Goal: Ask a question: Seek information or help from site administrators or community

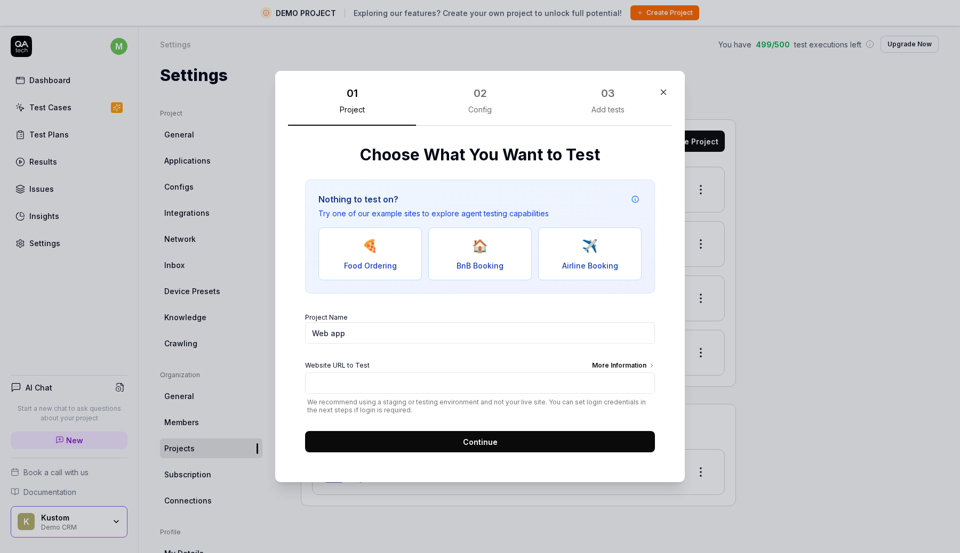
click at [669, 93] on button "button" at bounding box center [663, 92] width 17 height 17
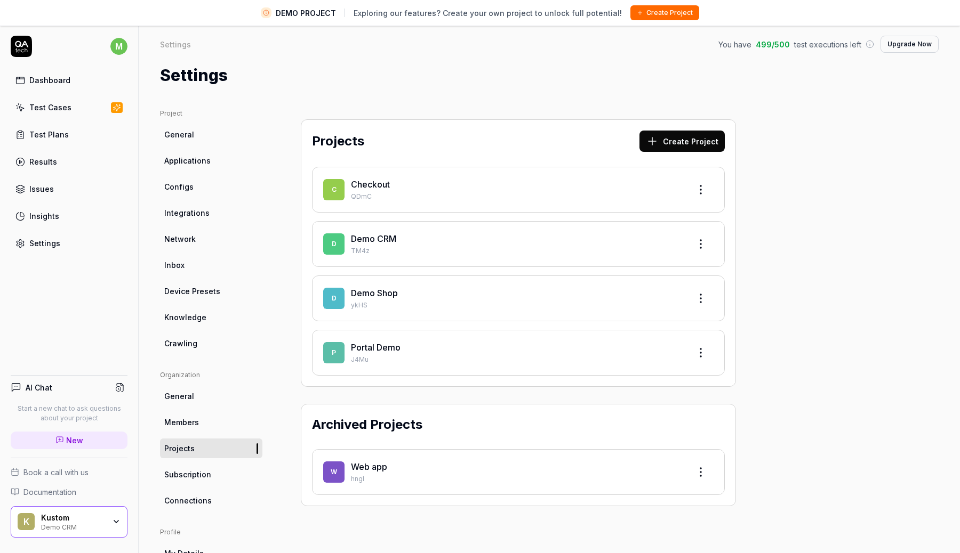
click at [407, 355] on p "J4Mu" at bounding box center [516, 360] width 331 height 10
click at [395, 347] on link "Portal Demo" at bounding box center [376, 347] width 50 height 11
click at [704, 340] on div "P Portal Demo J4Mu" at bounding box center [518, 353] width 413 height 46
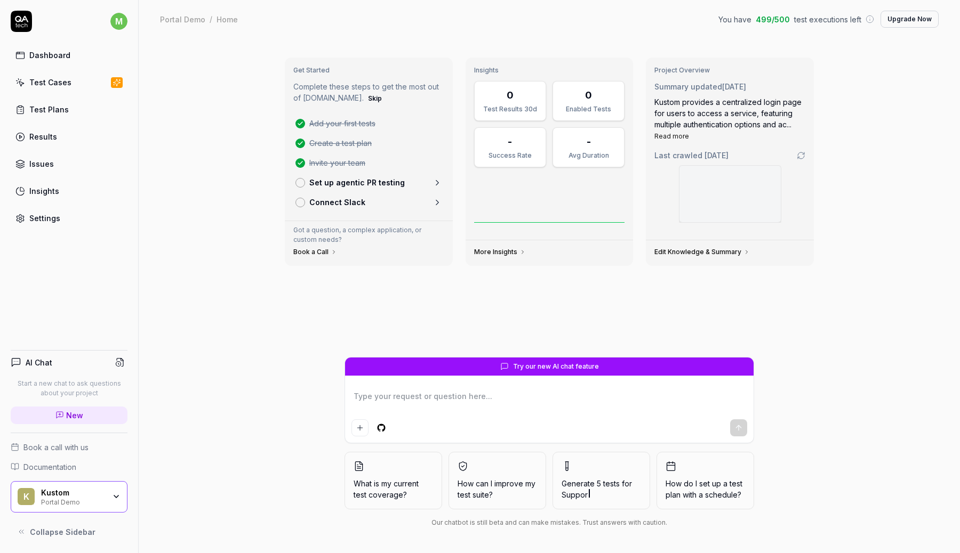
type textarea "*"
click at [427, 394] on textarea at bounding box center [549, 402] width 396 height 27
type textarea "I"
type textarea "*"
type textarea "I"
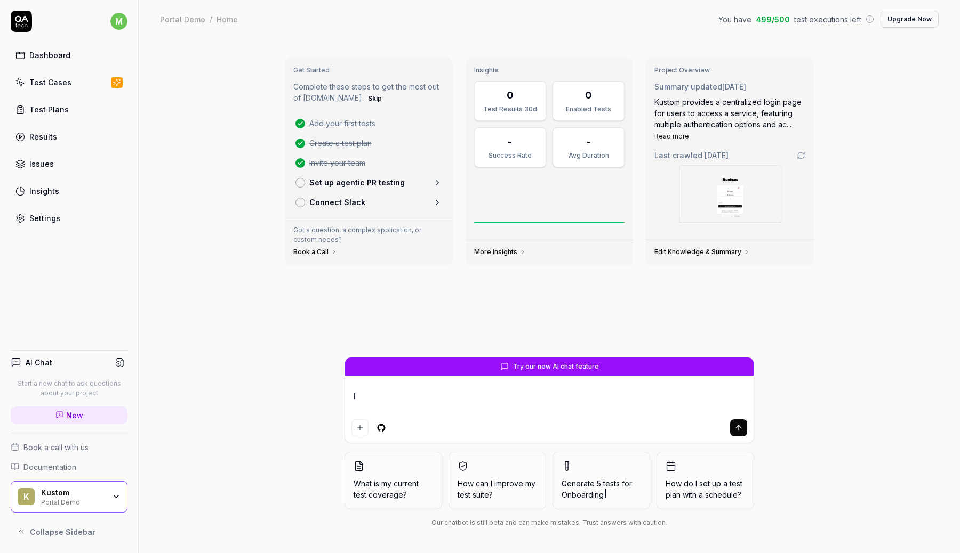
type textarea "*"
type textarea "I n"
type textarea "*"
type textarea "I ne"
type textarea "*"
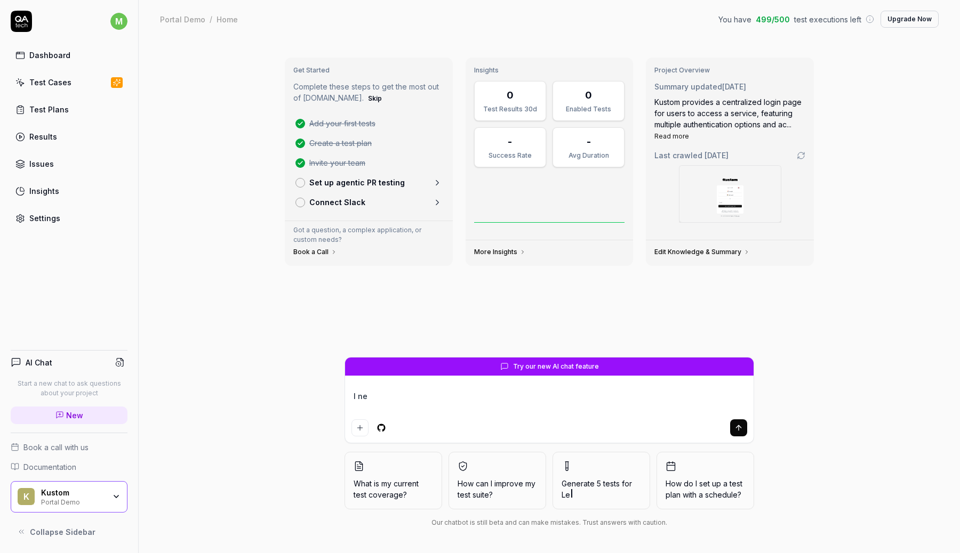
type textarea "I nee"
type textarea "*"
type textarea "I need"
type textarea "*"
type textarea "I need"
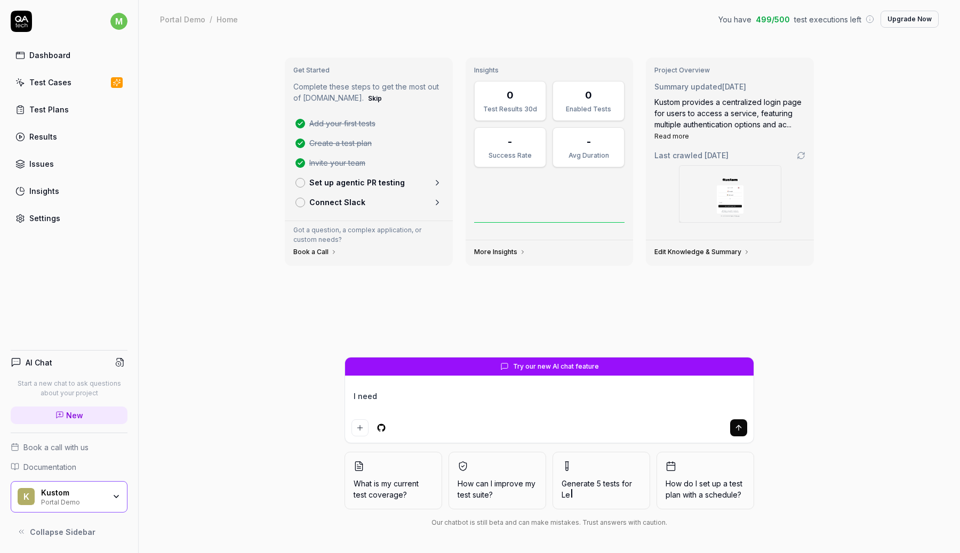
type textarea "*"
type textarea "I need h"
type textarea "*"
type textarea "I need he"
type textarea "*"
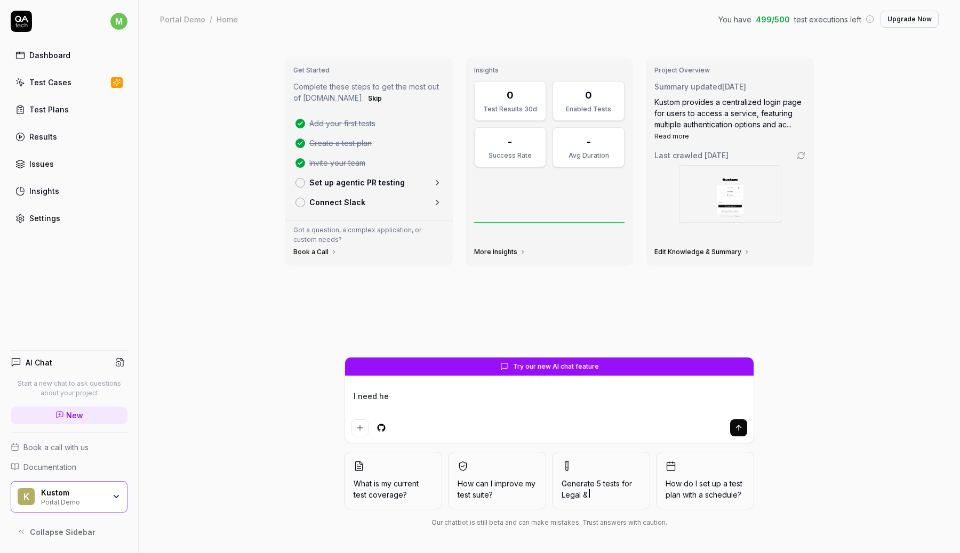
type textarea "I need hel"
type textarea "*"
type textarea "I need hel"
type textarea "*"
type textarea "I need hel"
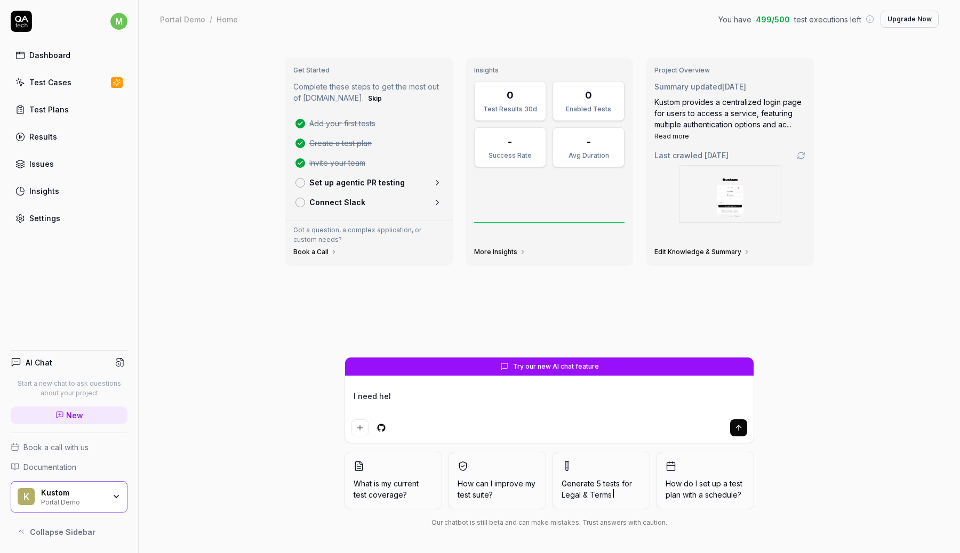
type textarea "*"
type textarea "I need he"
type textarea "*"
type textarea "I need hep"
type textarea "*"
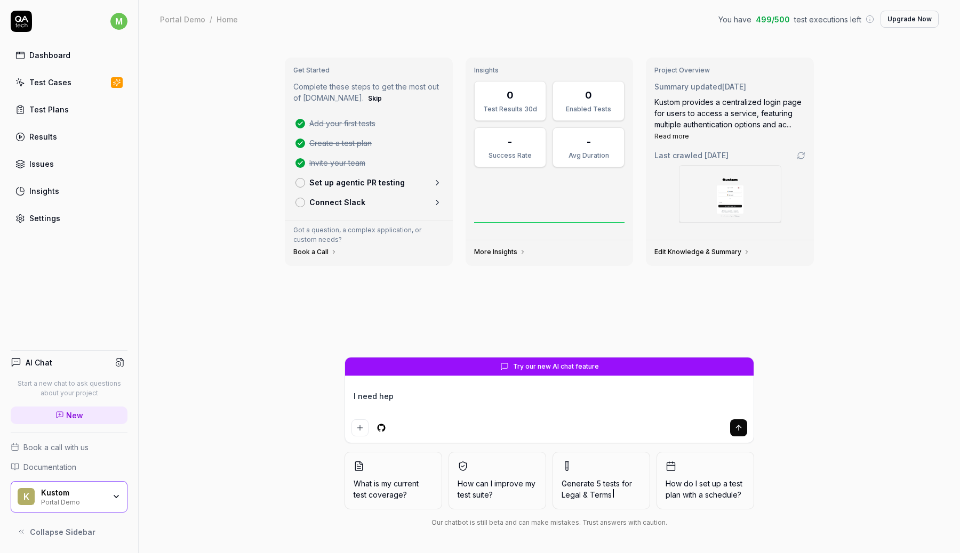
type textarea "I need hep"
type textarea "*"
type textarea "I need hep"
type textarea "*"
type textarea "I need he"
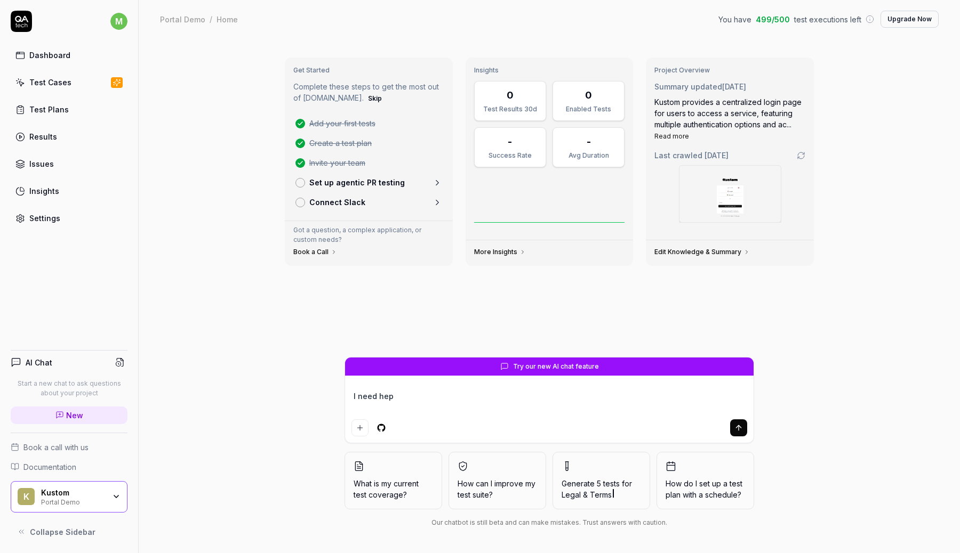
type textarea "*"
type textarea "I need hel"
type textarea "*"
type textarea "I need help"
type textarea "*"
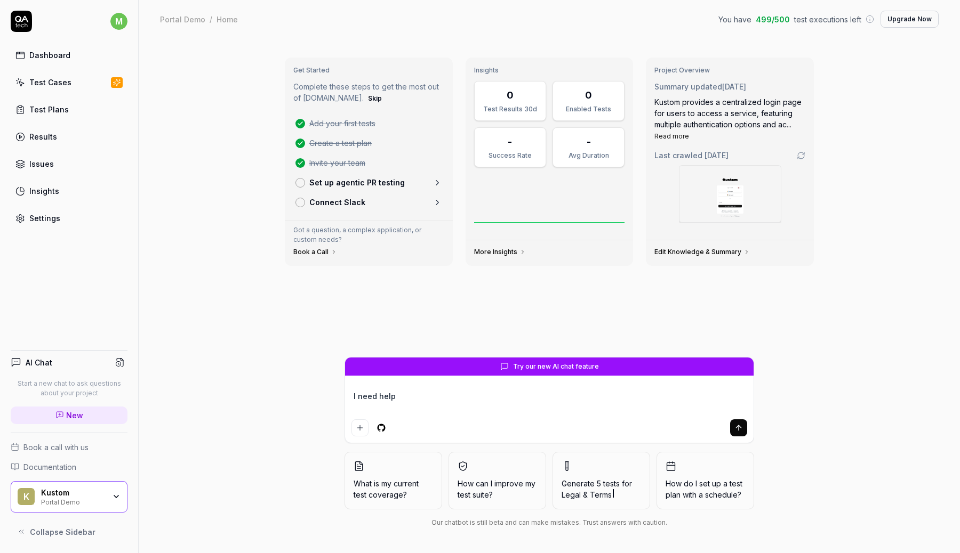
type textarea "I need help"
type textarea "*"
type textarea "I need help b"
type textarea "*"
type textarea "I need help by"
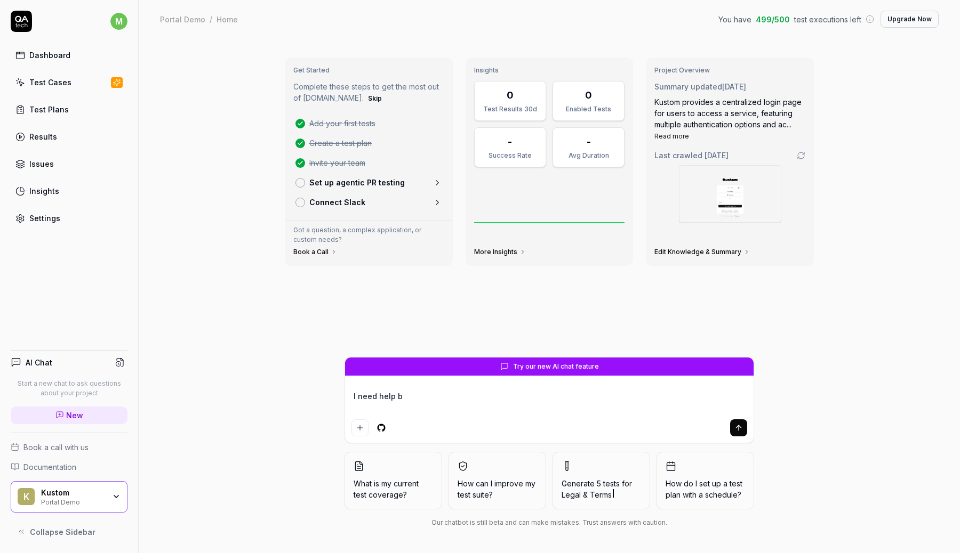
type textarea "*"
type textarea "I need help byp"
type textarea "*"
type textarea "I need help bypa"
type textarea "*"
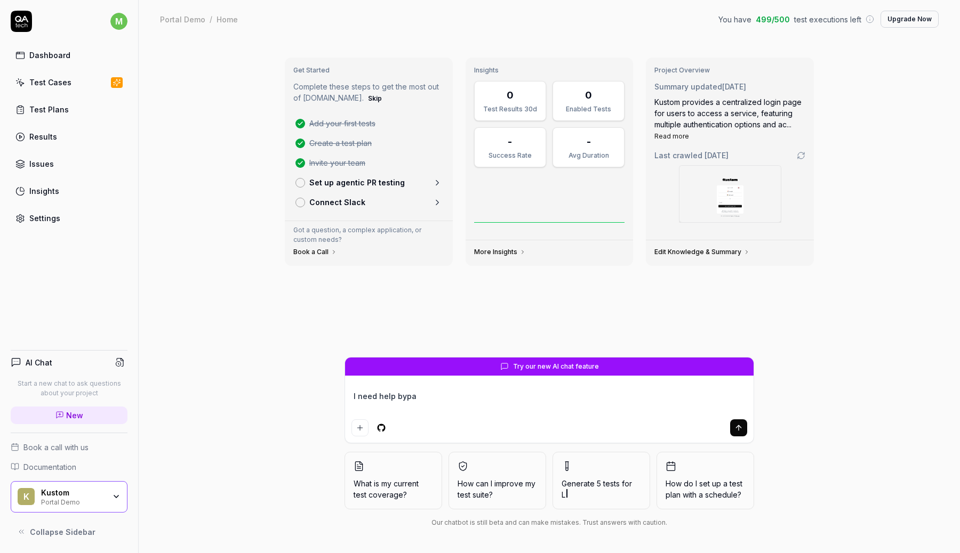
type textarea "I need help bypas"
type textarea "*"
type textarea "I need help bypass"
type textarea "*"
type textarea "I need help bypassi"
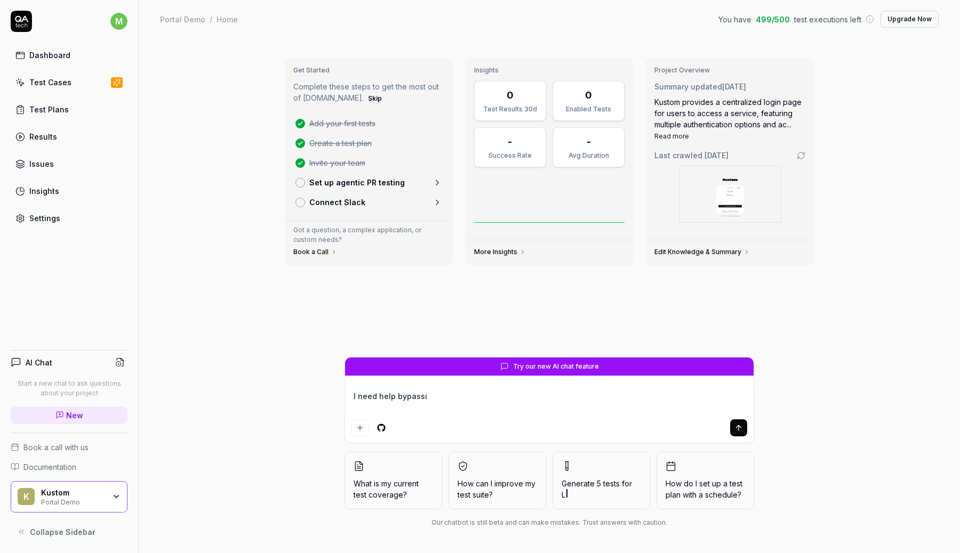
type textarea "*"
type textarea "I need help bypassin"
type textarea "*"
type textarea "I need help bypassing"
type textarea "*"
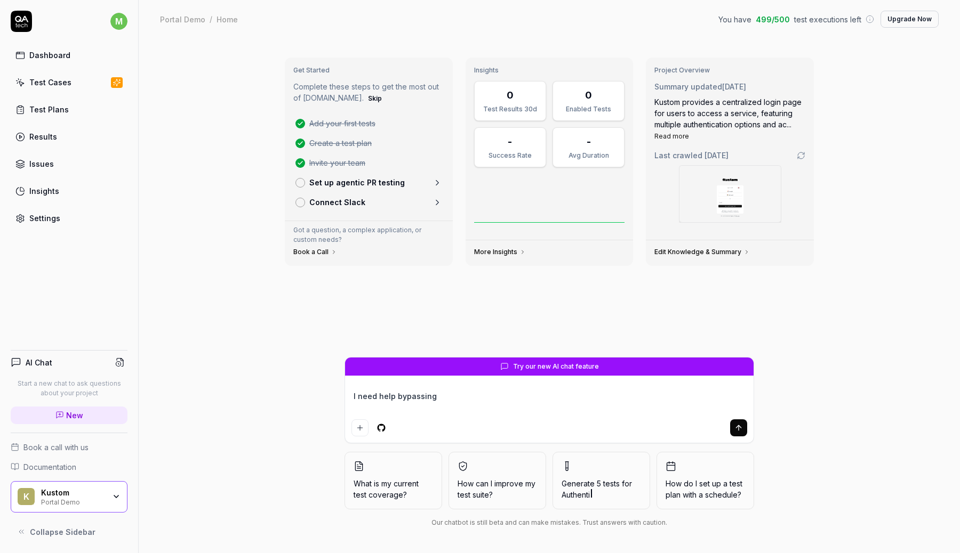
type textarea "I need help bypassing"
type textarea "*"
type textarea "I need help bypassing g"
type textarea "*"
type textarea "I need help bypassing go"
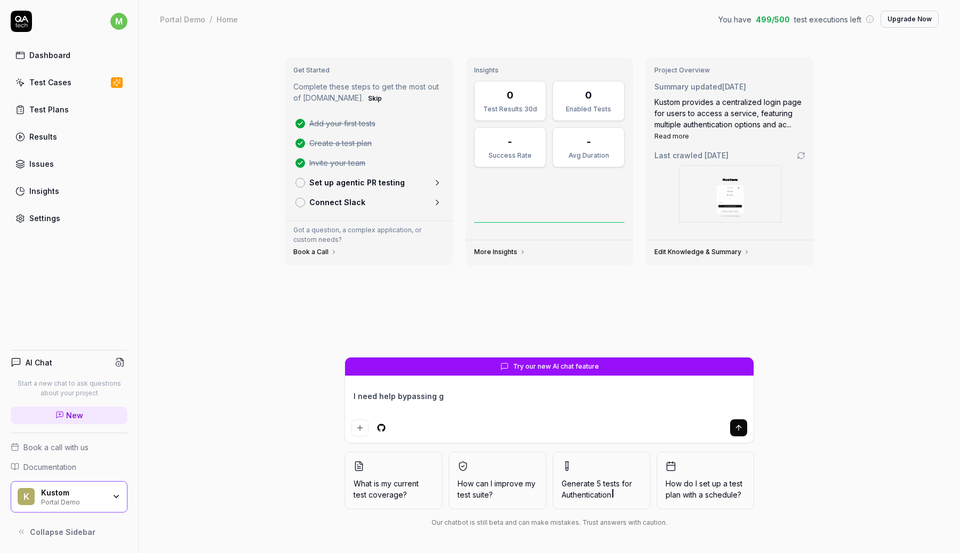
type textarea "*"
type textarea "I need help bypassing goo"
type textarea "*"
type textarea "I need help bypassing goog"
type textarea "*"
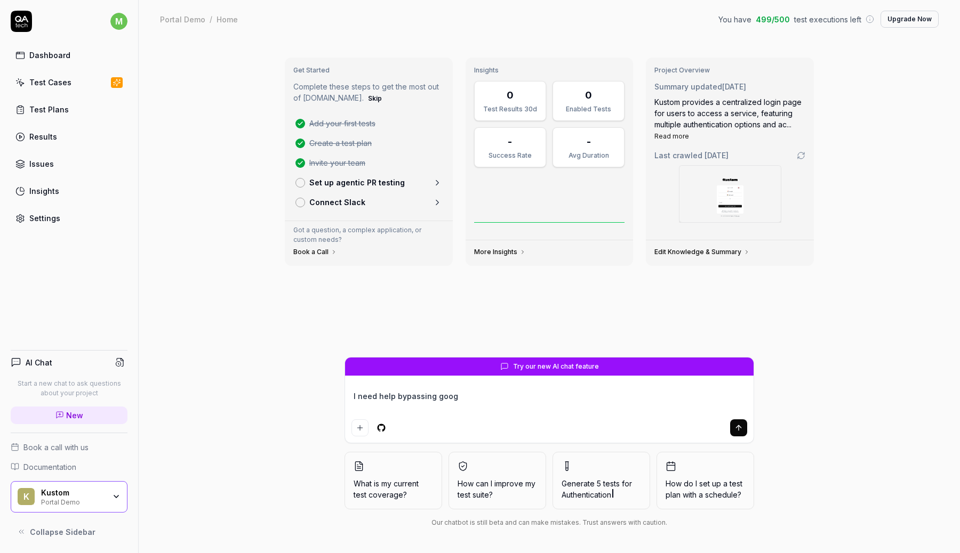
type textarea "I need help bypassing googl"
type textarea "*"
type textarea "I need help bypassing google"
type textarea "*"
type textarea "I need help bypassing google"
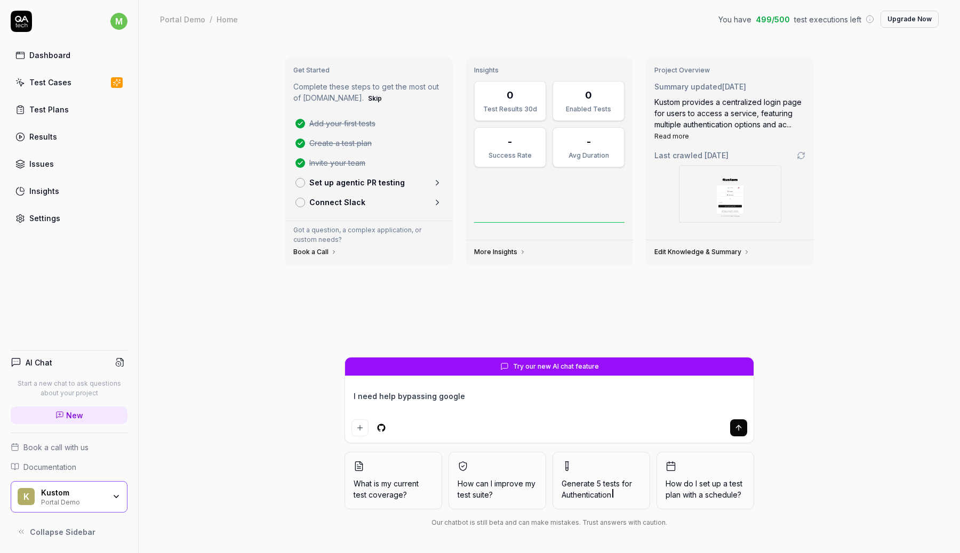
type textarea "*"
type textarea "I need help bypassing google l"
type textarea "*"
type textarea "I need help bypassing google lo"
type textarea "*"
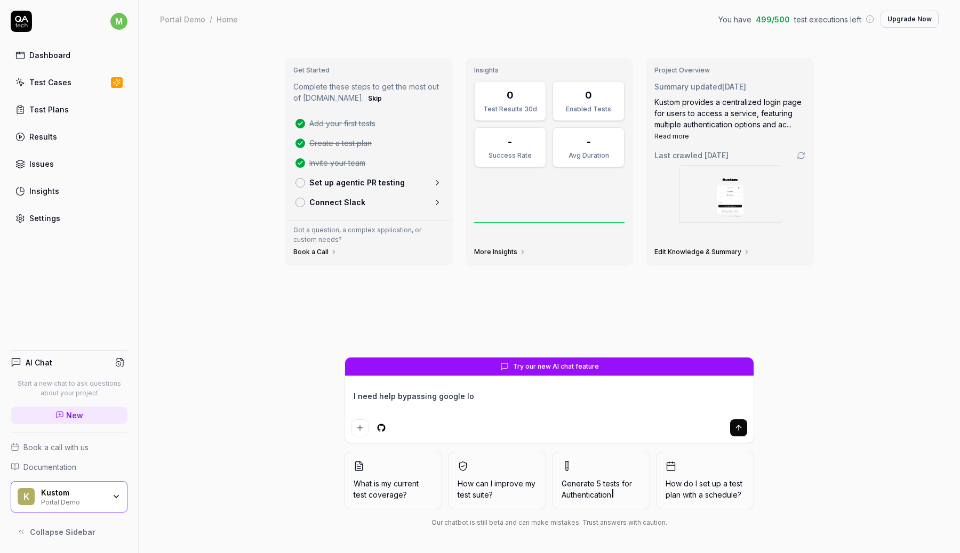
type textarea "I need help bypassing google log"
type textarea "*"
type textarea "I need help bypassing google logi"
type textarea "*"
type textarea "I need help bypassing google login"
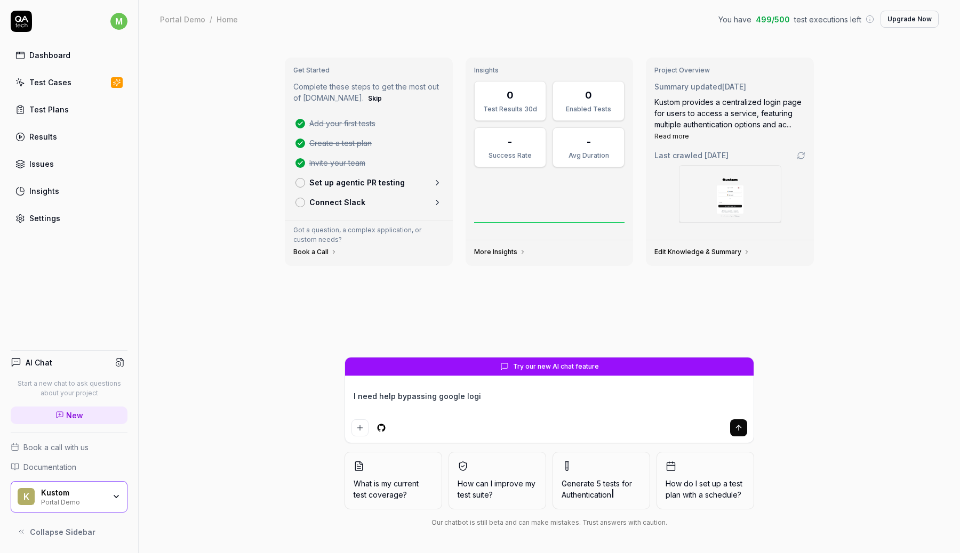
type textarea "*"
type textarea "I need help bypassing google login"
type textarea "*"
type textarea "I need help bypassing google login o"
type textarea "*"
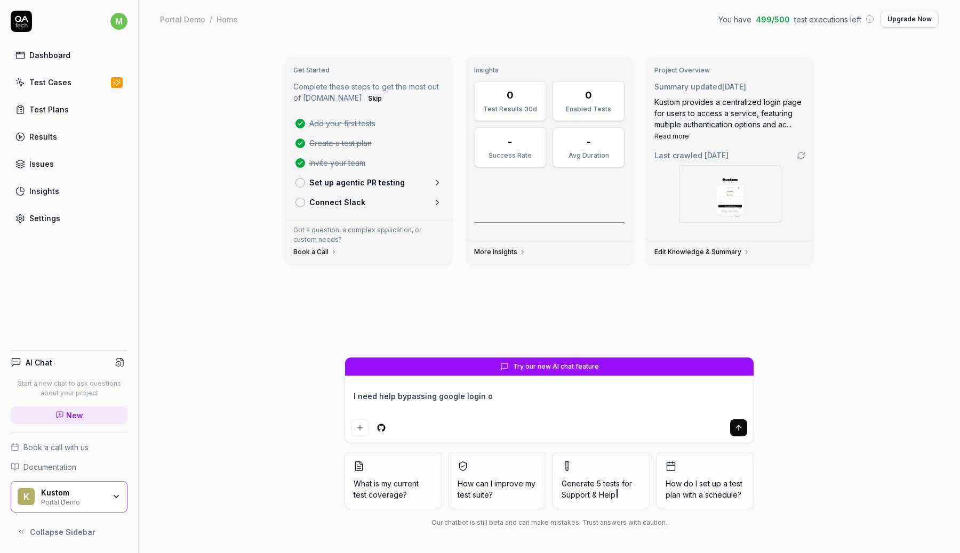
type textarea "I need help bypassing google login on"
type textarea "*"
type textarea "I need help bypassing google login on"
type textarea "*"
type textarea "I need help bypassing google login on t"
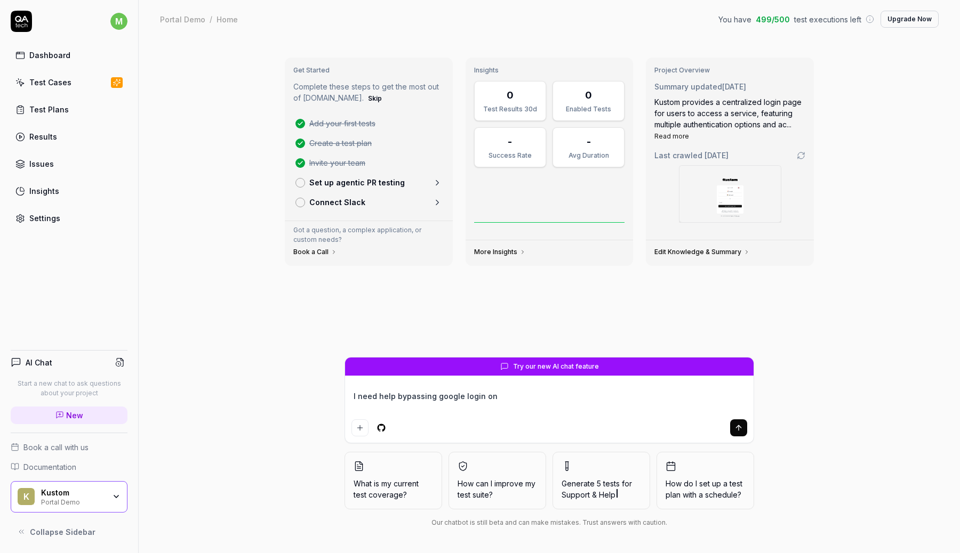
type textarea "*"
type textarea "I need help bypassing google login on"
type textarea "*"
type textarea "I need help bypassing google login on t"
type textarea "*"
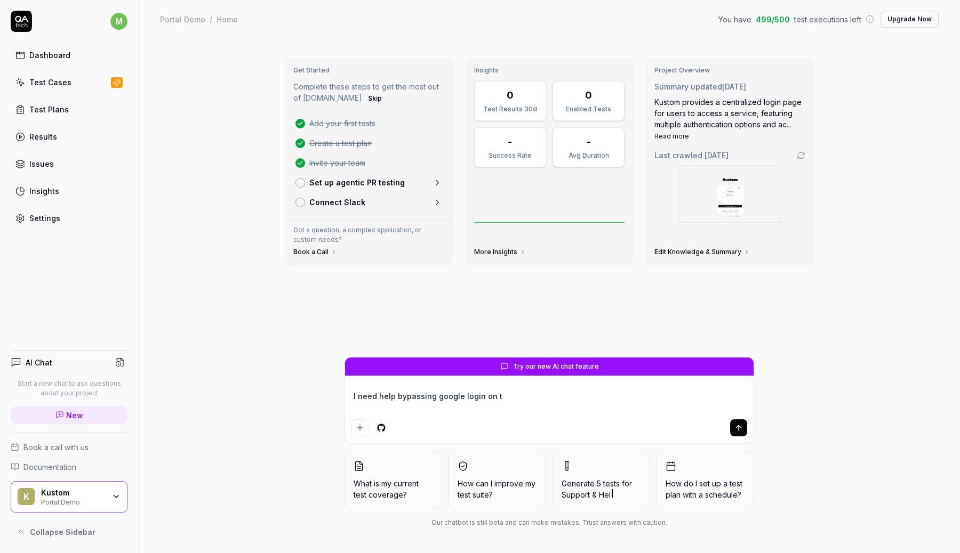
type textarea "I need help bypassing google login on th"
type textarea "*"
type textarea "I need help bypassing google login on t"
type textarea "*"
type textarea "I need help bypassing google login on"
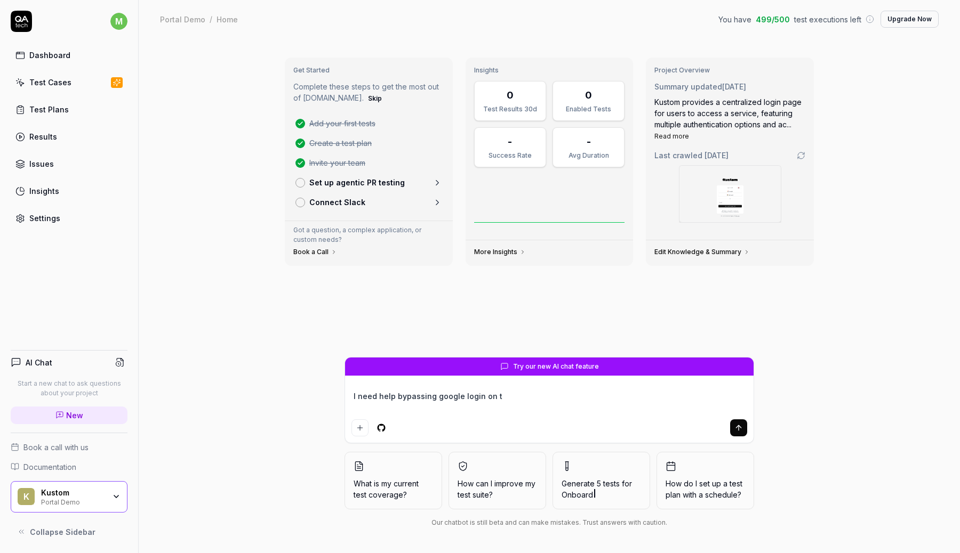
type textarea "*"
type textarea "I need help bypassing google login on"
type textarea "*"
type textarea "I need help bypassing google login o"
type textarea "*"
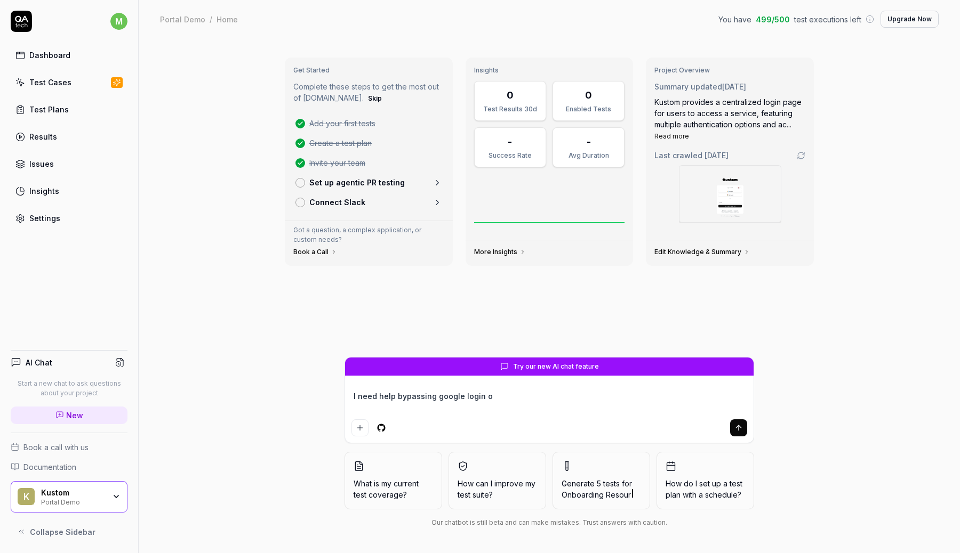
type textarea "I need help bypassing google login"
type textarea "*"
type textarea "I need help bypassing google login i"
type textarea "*"
type textarea "I need help bypassing google login in"
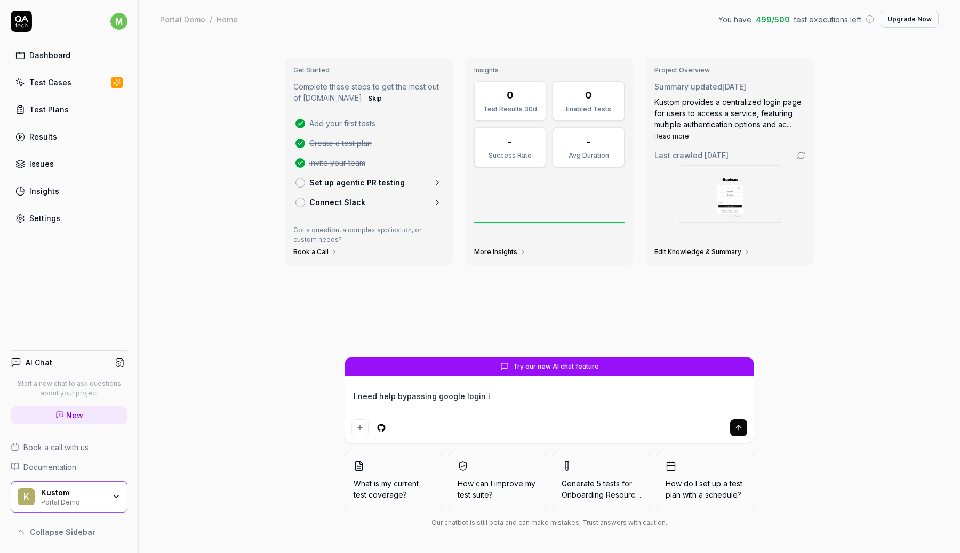
type textarea "*"
type textarea "I need help bypassing google login in"
type textarea "*"
type textarea "I need help bypassing google login in t"
type textarea "*"
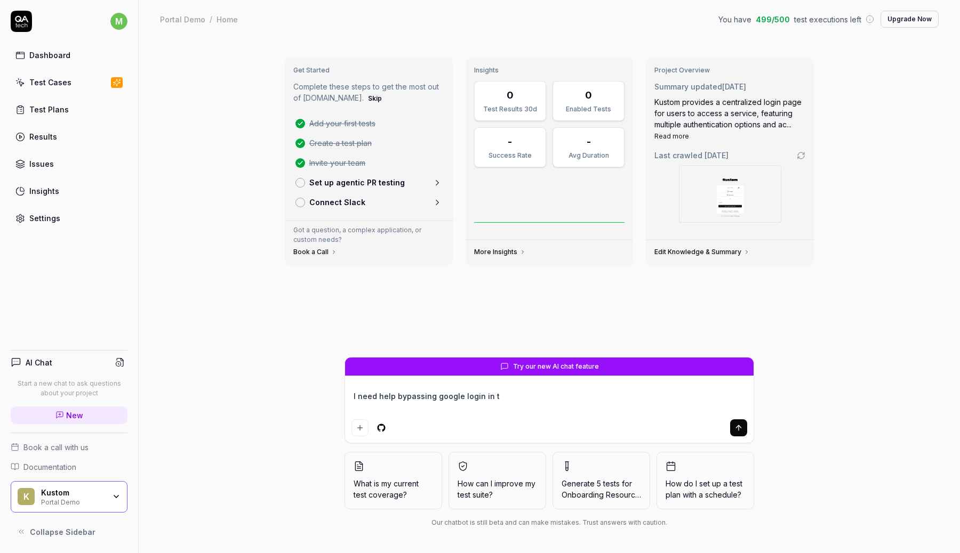
type textarea "I need help bypassing google login in th"
type textarea "*"
type textarea "I need help bypassing google login in thi"
type textarea "*"
type textarea "I need help bypassing google login in this"
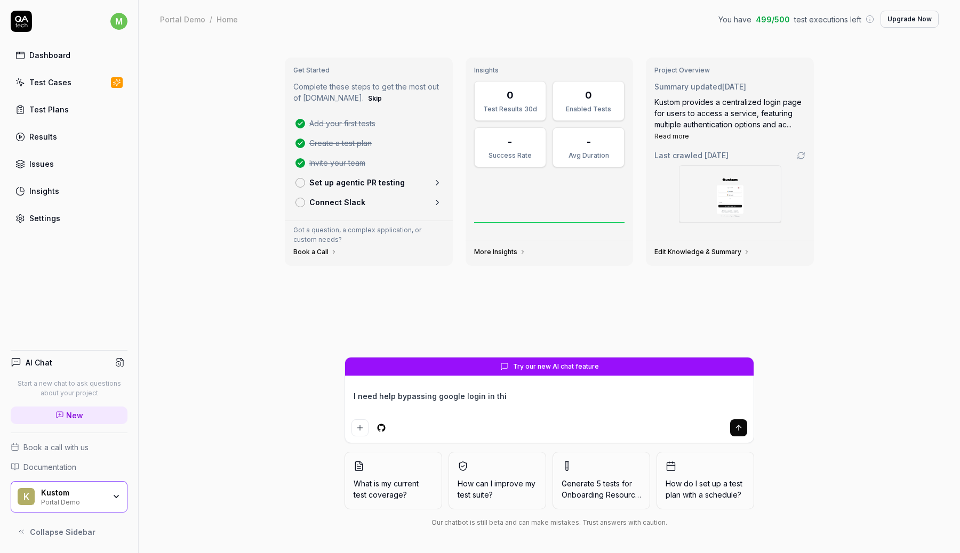
type textarea "*"
type textarea "I need help bypassing google login in this"
type textarea "*"
type textarea "I need help bypassing google login in this t"
type textarea "*"
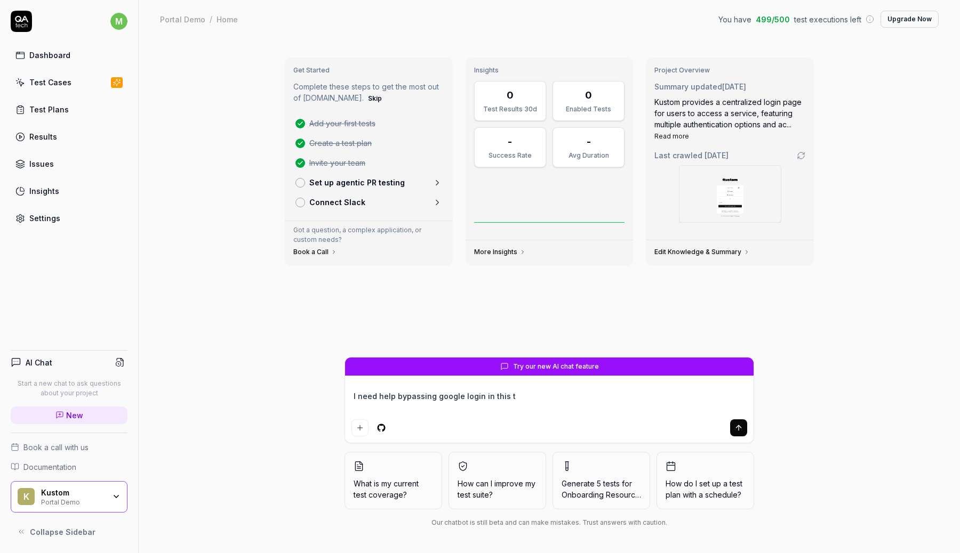
type textarea "I need help bypassing google login in this te"
type textarea "*"
type textarea "I need help bypassing google login in this tes"
type textarea "*"
type textarea "I need help bypassing google login in this test"
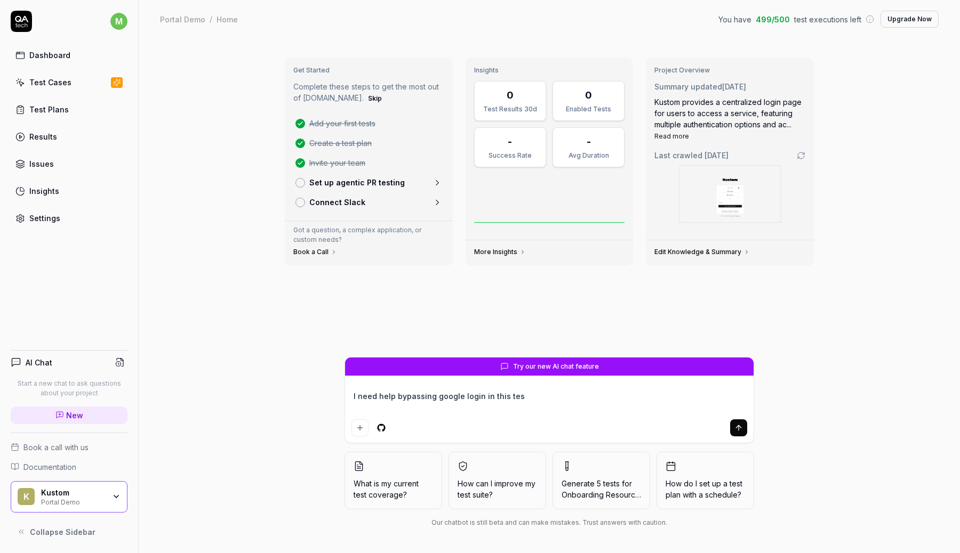
type textarea "*"
type textarea "I need help bypassing google login in this test"
type textarea "*"
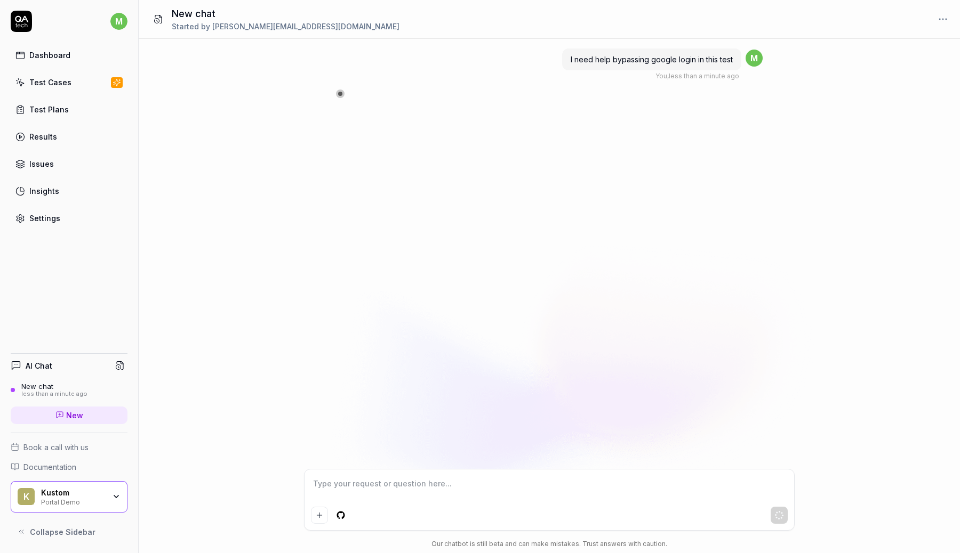
click at [56, 55] on div "Dashboard" at bounding box center [49, 55] width 41 height 11
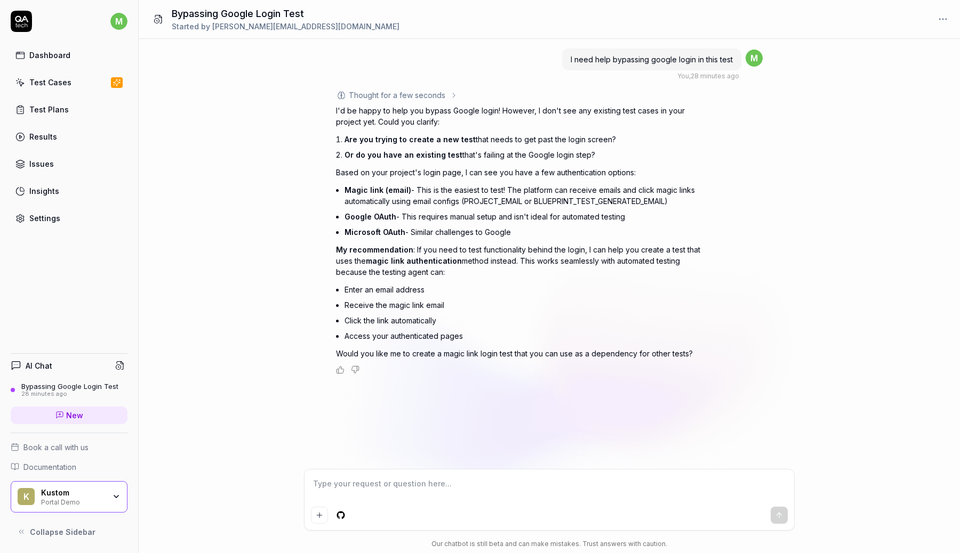
type textarea "*"
click at [44, 217] on div "Settings" at bounding box center [44, 218] width 31 height 11
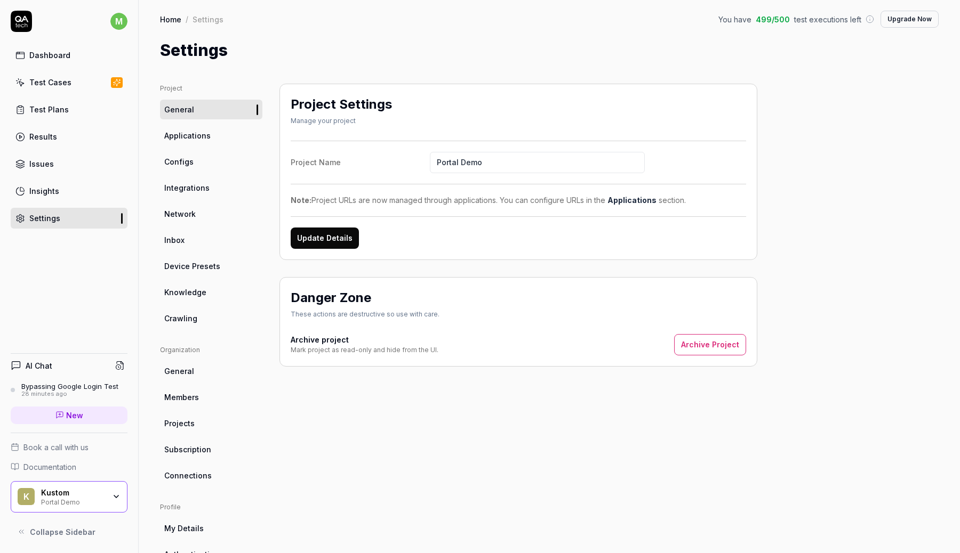
click at [221, 157] on link "Configs" at bounding box center [211, 162] width 102 height 20
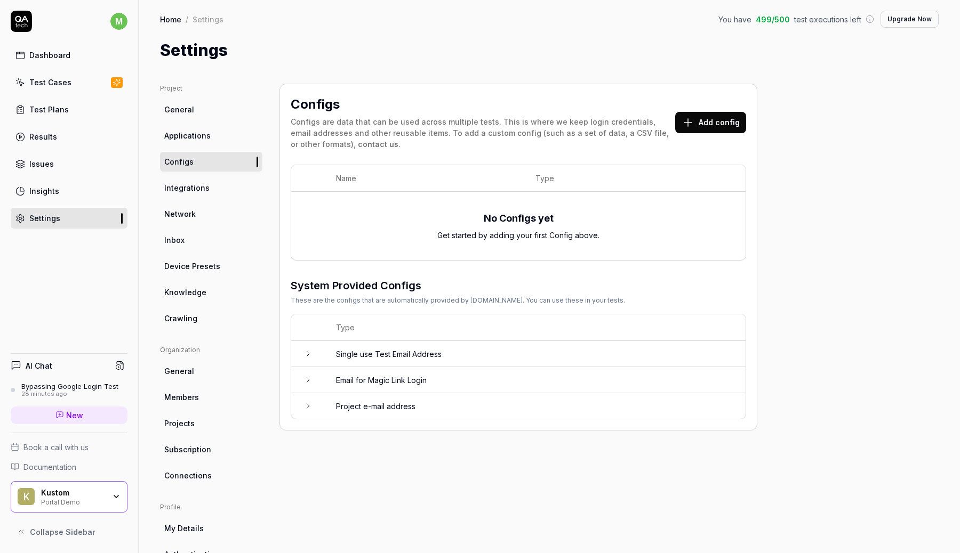
click at [473, 344] on td "Single use Test Email Address" at bounding box center [535, 354] width 420 height 26
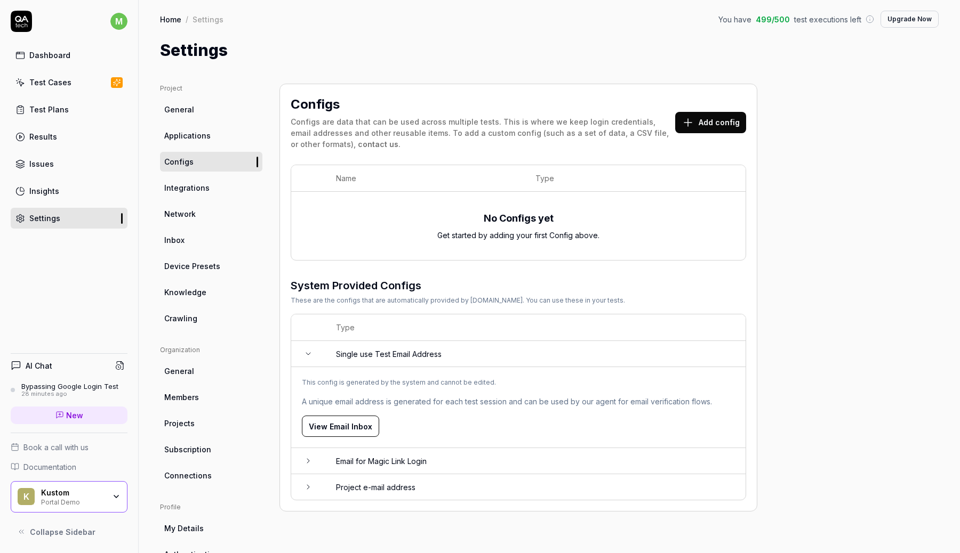
click at [473, 344] on td "Single use Test Email Address" at bounding box center [535, 354] width 420 height 26
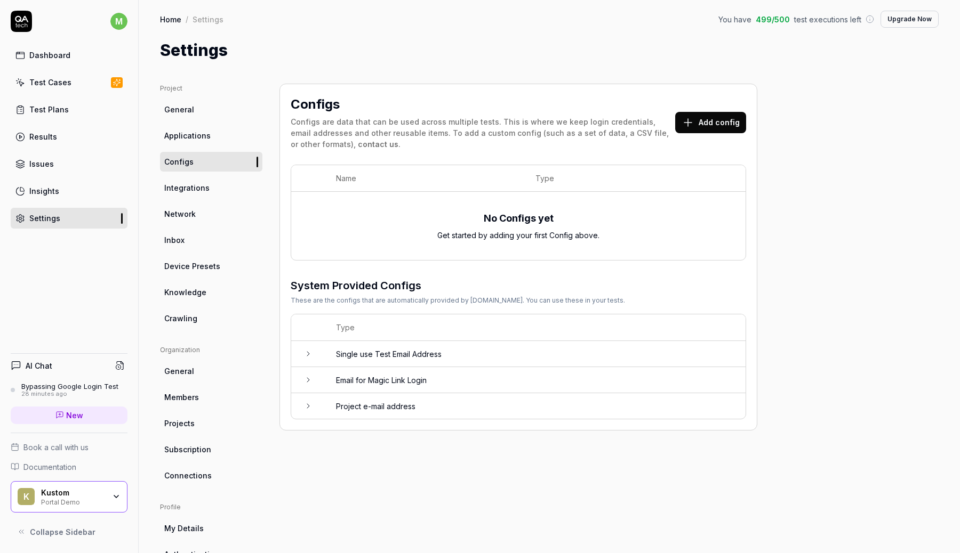
click at [454, 388] on td "Email for Magic Link Login" at bounding box center [535, 380] width 420 height 26
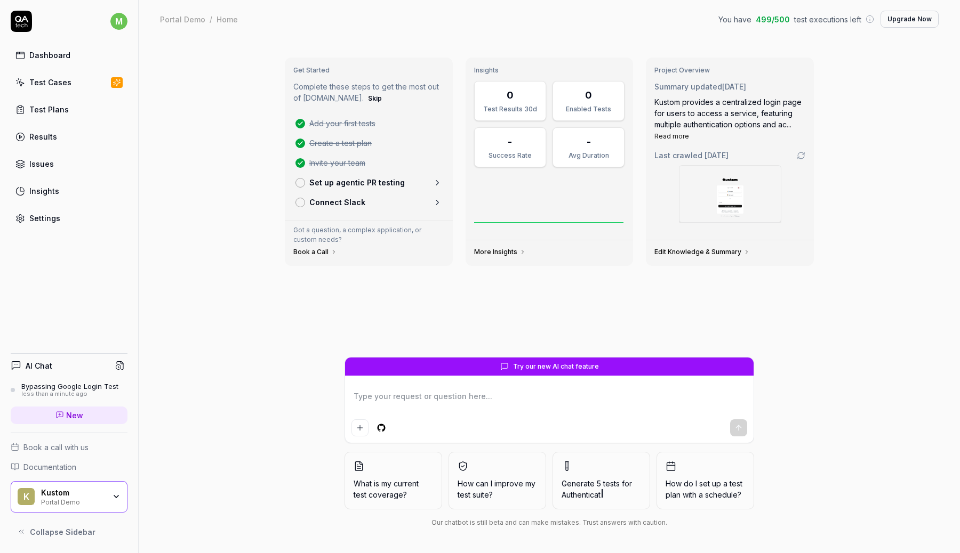
click at [47, 57] on div "Dashboard" at bounding box center [49, 55] width 41 height 11
click at [173, 22] on div "Portal Demo" at bounding box center [182, 19] width 45 height 11
click at [60, 79] on div "Test Cases" at bounding box center [50, 82] width 42 height 11
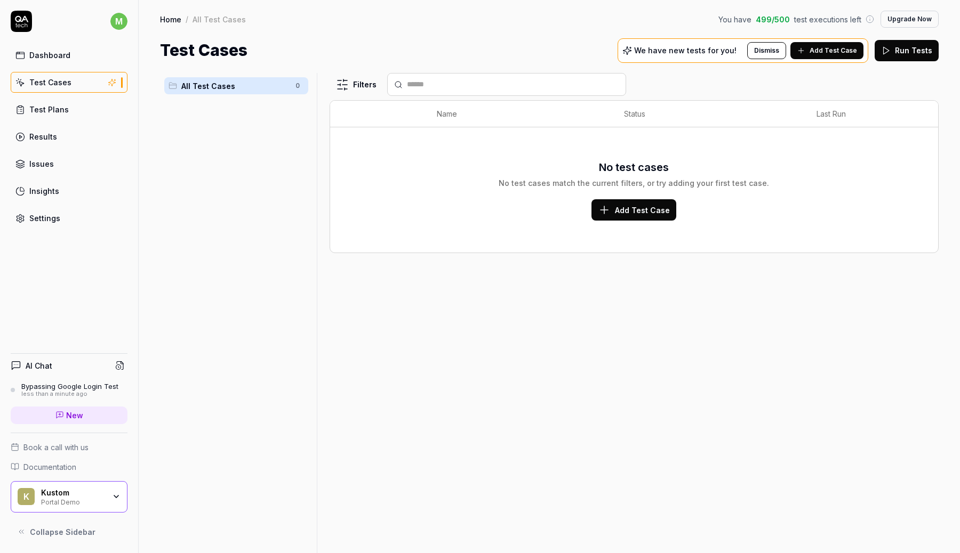
click at [60, 107] on div "Test Plans" at bounding box center [48, 109] width 39 height 11
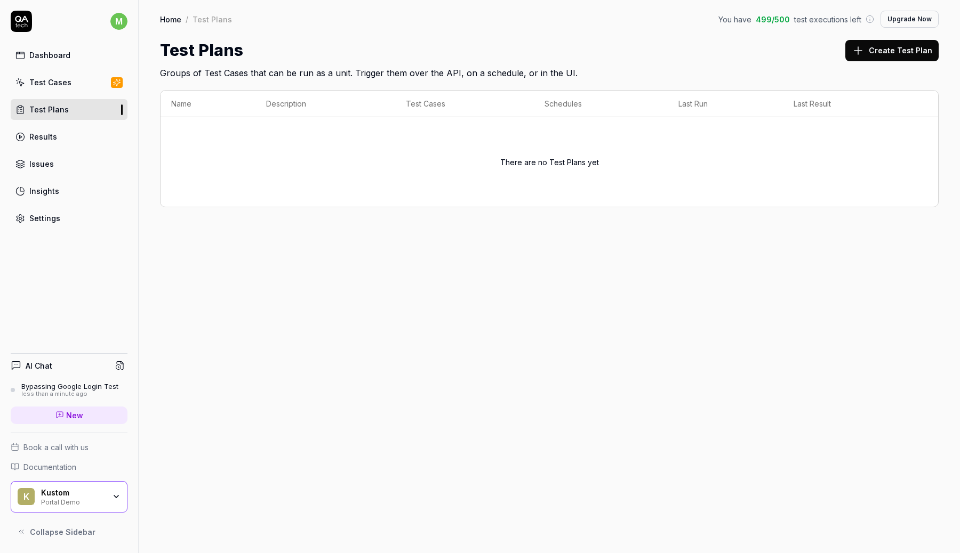
click at [42, 54] on div "Dashboard" at bounding box center [49, 55] width 41 height 11
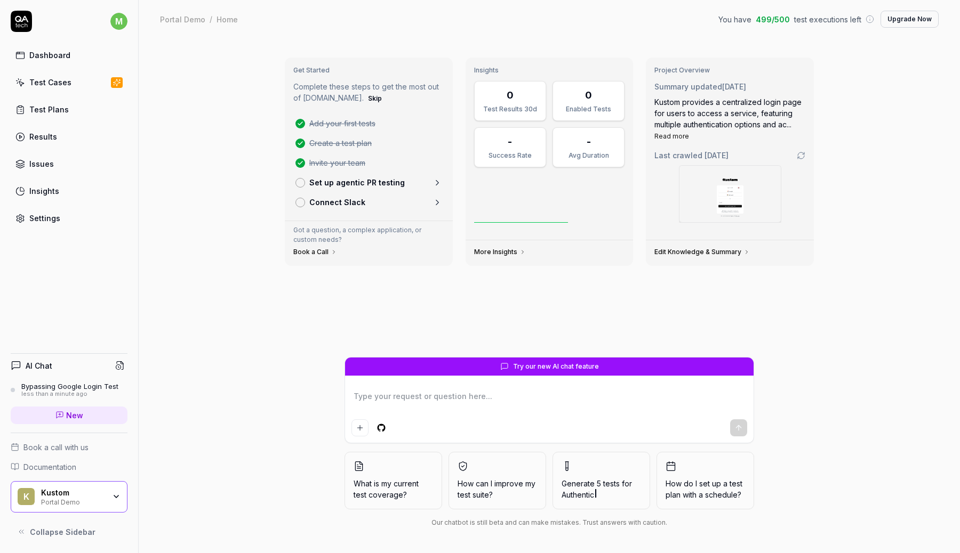
click at [180, 16] on div "Portal Demo" at bounding box center [182, 19] width 45 height 11
click at [325, 181] on p "Set up agentic PR testing" at bounding box center [356, 182] width 95 height 11
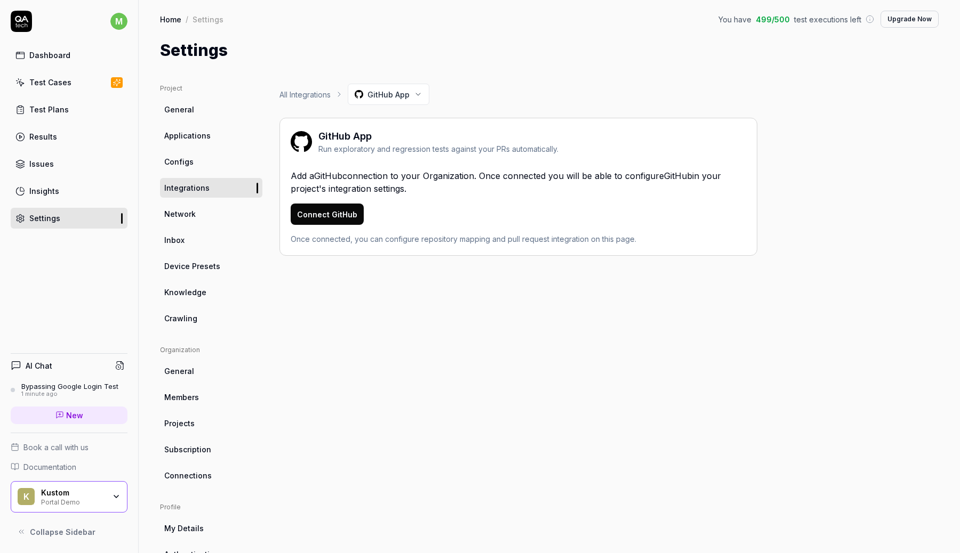
click at [215, 107] on link "General" at bounding box center [211, 110] width 102 height 20
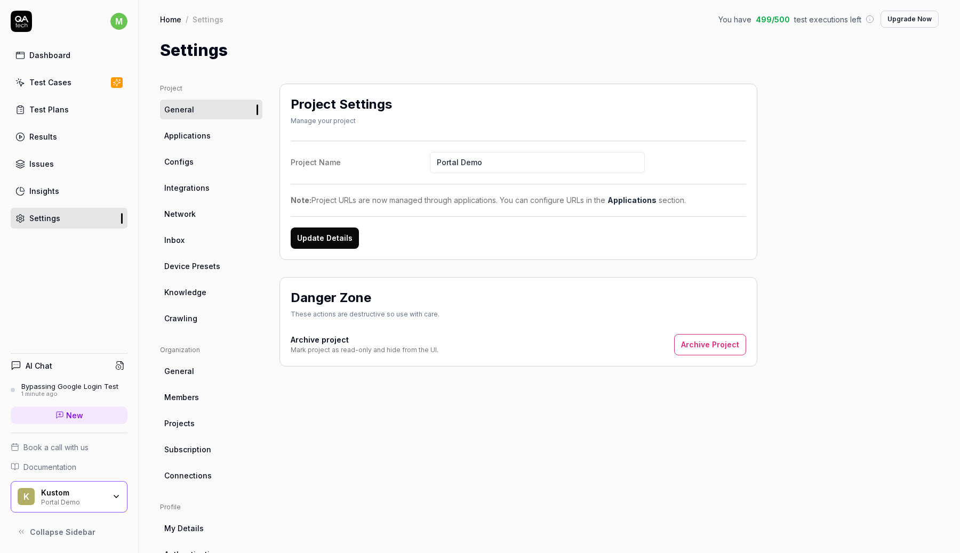
click at [48, 61] on link "Dashboard" at bounding box center [69, 55] width 117 height 21
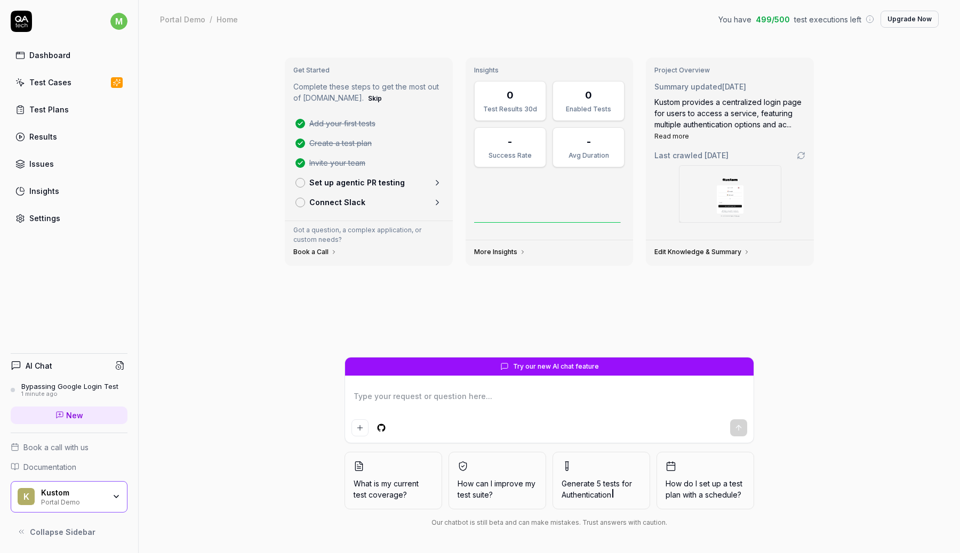
click at [101, 488] on div "Kustom" at bounding box center [73, 493] width 64 height 10
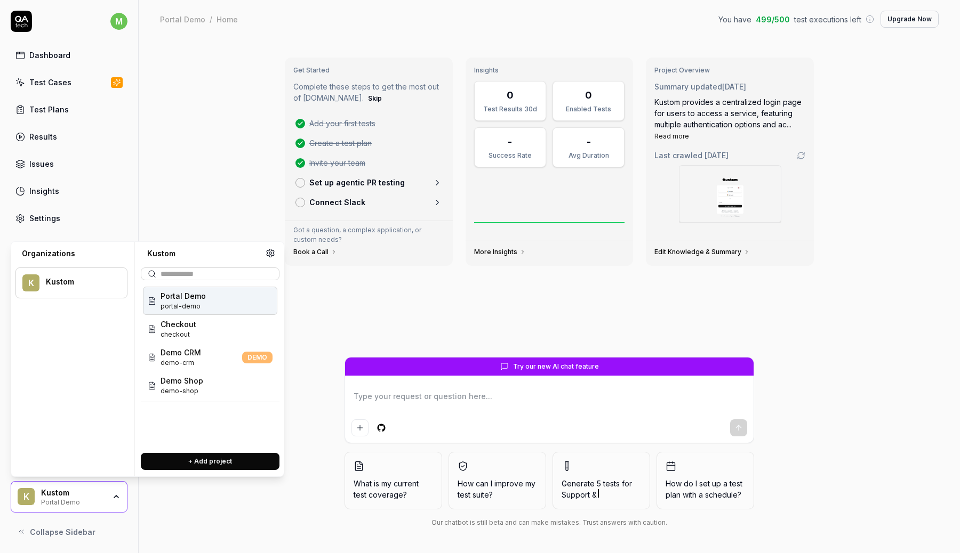
click at [193, 301] on span "Portal Demo" at bounding box center [183, 296] width 45 height 11
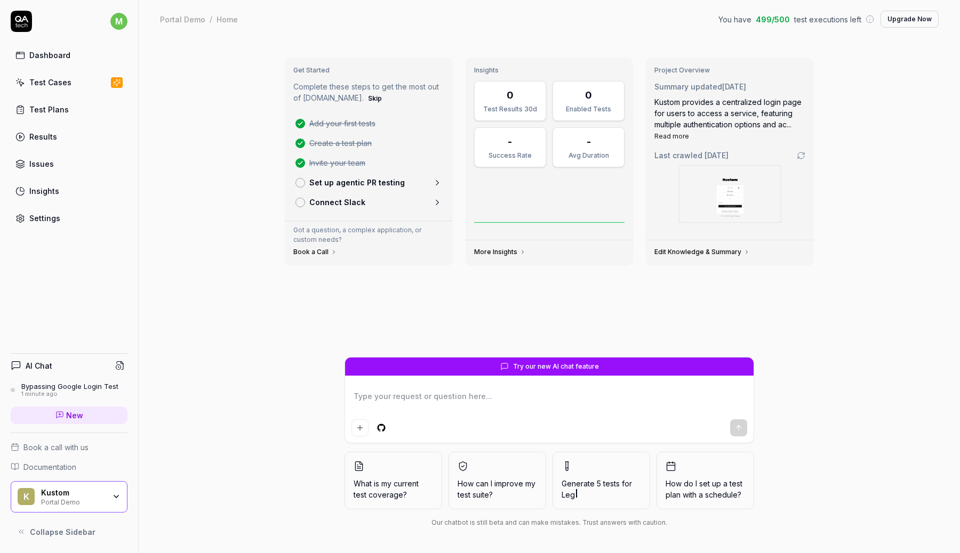
type textarea "*"
click at [45, 214] on div "Settings" at bounding box center [44, 218] width 31 height 11
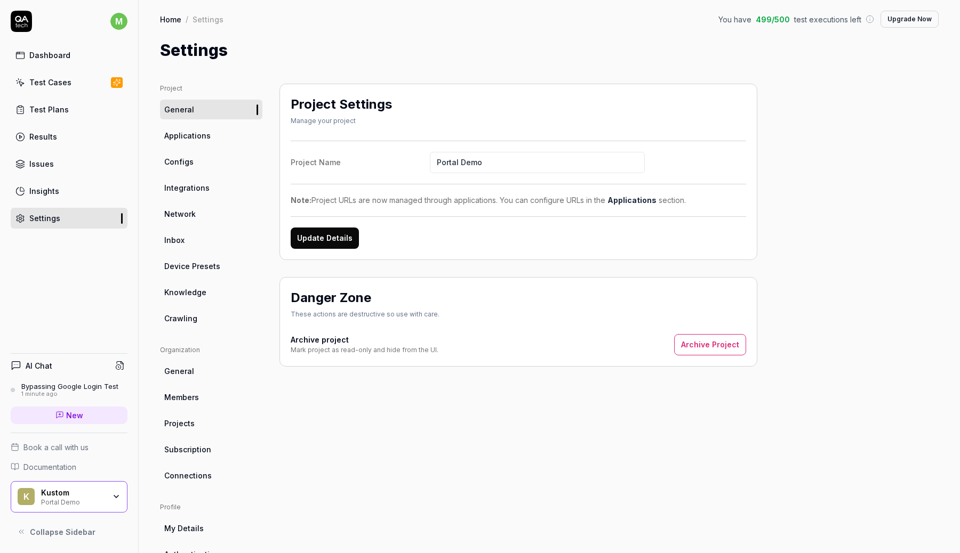
click at [227, 134] on link "Applications" at bounding box center [211, 136] width 102 height 20
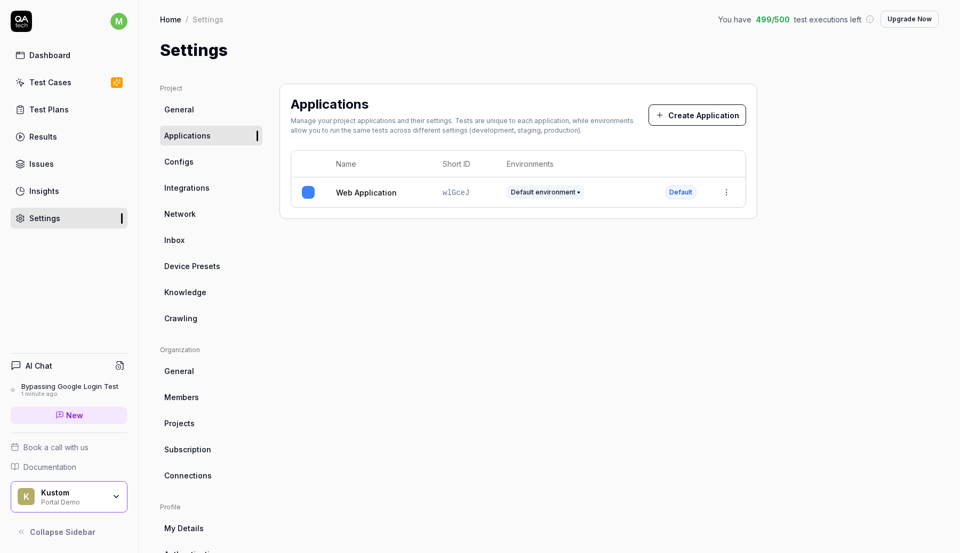
click at [204, 165] on link "Configs" at bounding box center [211, 162] width 102 height 20
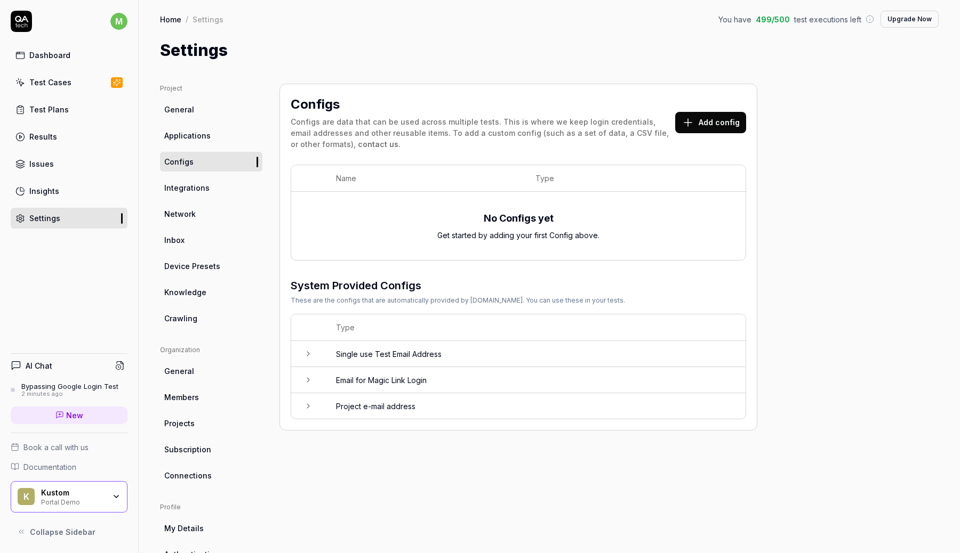
click at [366, 370] on td "Email for Magic Link Login" at bounding box center [535, 380] width 420 height 26
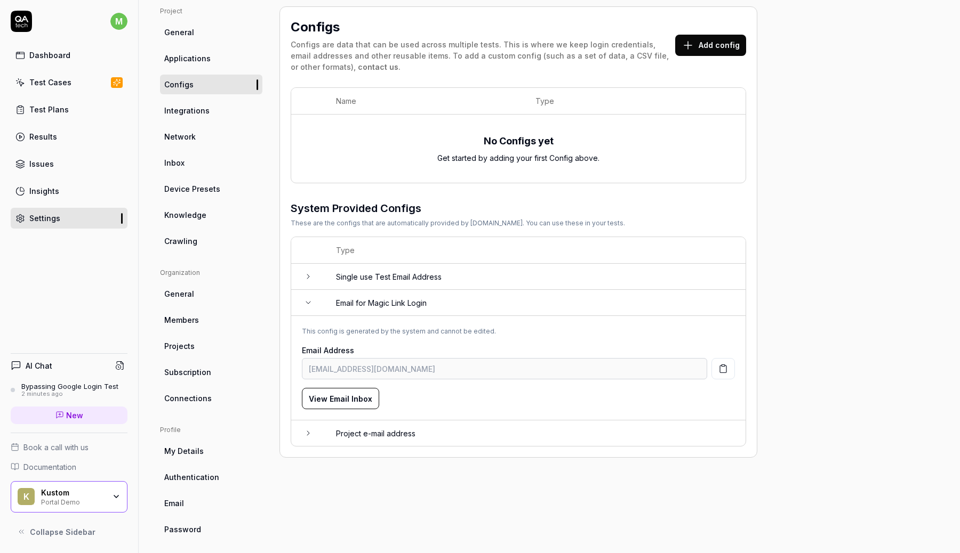
scroll to position [78, 0]
click at [231, 106] on link "Integrations" at bounding box center [211, 110] width 102 height 20
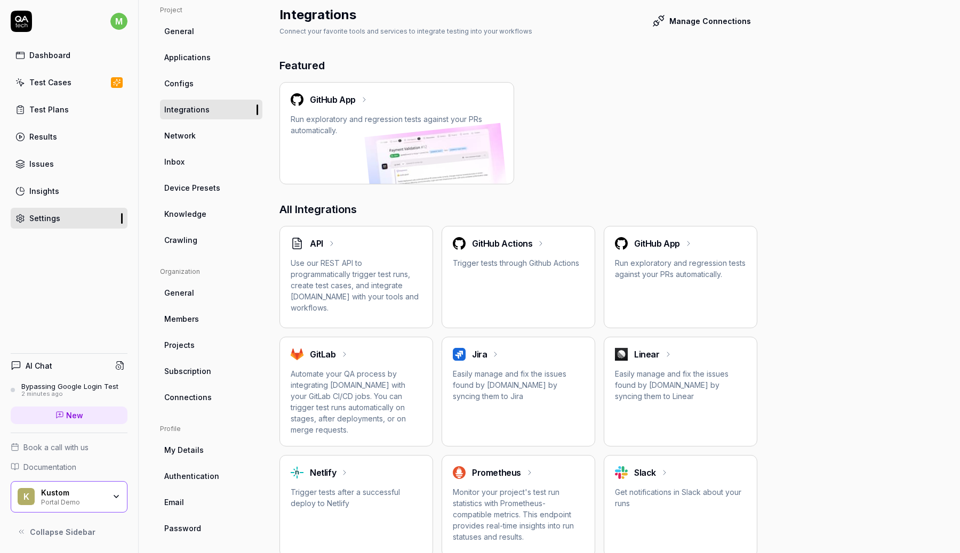
click at [220, 135] on link "Network" at bounding box center [211, 136] width 102 height 20
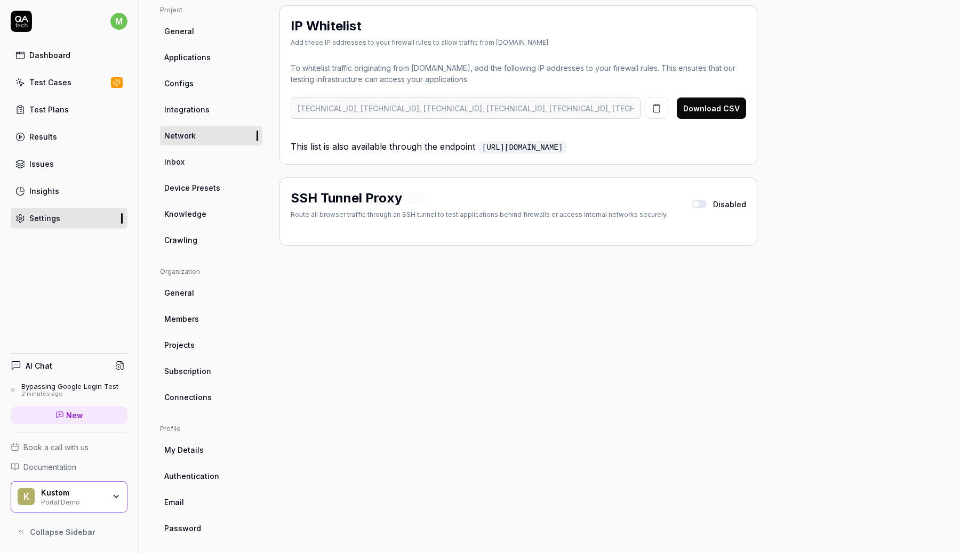
click at [220, 163] on link "Inbox" at bounding box center [211, 162] width 102 height 20
